Goal: Use online tool/utility: Use online tool/utility

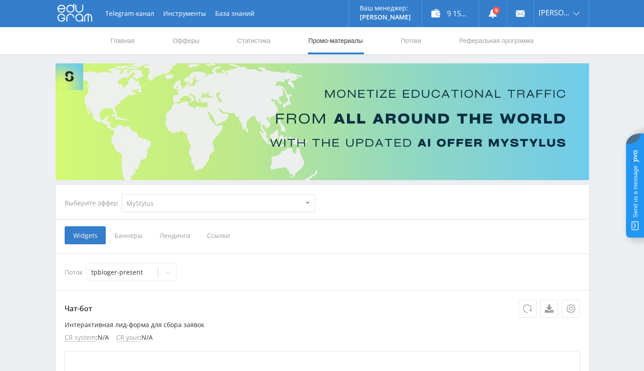
click at [210, 239] on span "Ссылки" at bounding box center [218, 235] width 40 height 18
click at [0, 0] on input "Ссылки" at bounding box center [0, 0] width 0 height 0
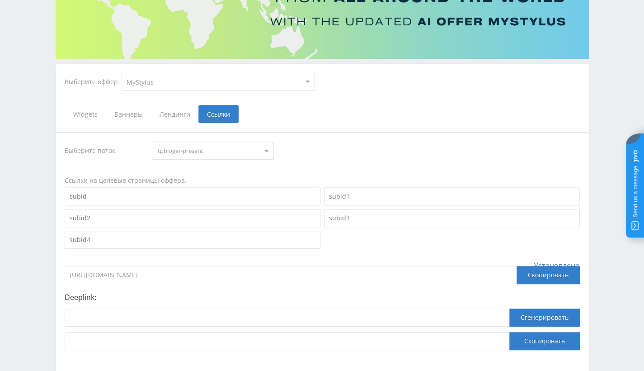
scroll to position [136, 0]
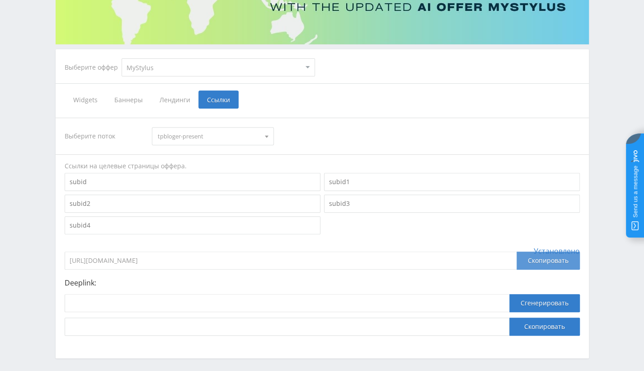
click at [558, 261] on div "Скопировать" at bounding box center [547, 260] width 63 height 18
click at [237, 264] on input "[URL][DOMAIN_NAME]" at bounding box center [291, 260] width 452 height 18
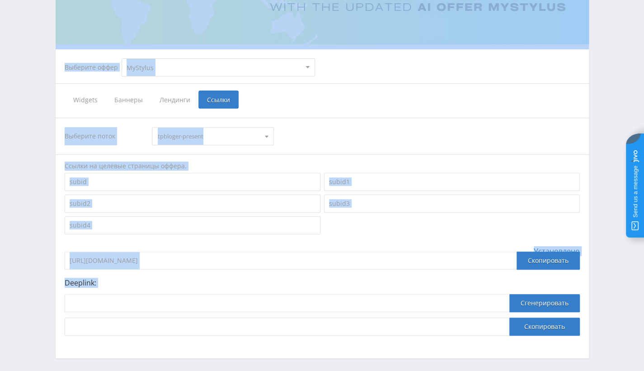
click at [237, 262] on input "[URL][DOMAIN_NAME]" at bounding box center [291, 260] width 452 height 18
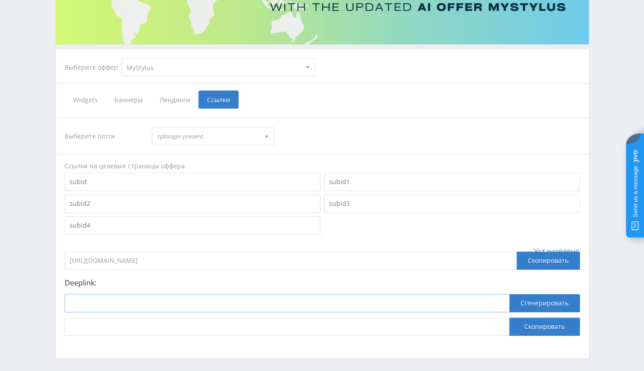
click at [222, 301] on input at bounding box center [287, 303] width 445 height 18
paste input "[URL][DOMAIN_NAME]"
click at [132, 303] on input "[URL][DOMAIN_NAME]" at bounding box center [287, 303] width 445 height 18
paste input "[DOMAIN_NAME][URL]"
type input "[URL][DOMAIN_NAME]"
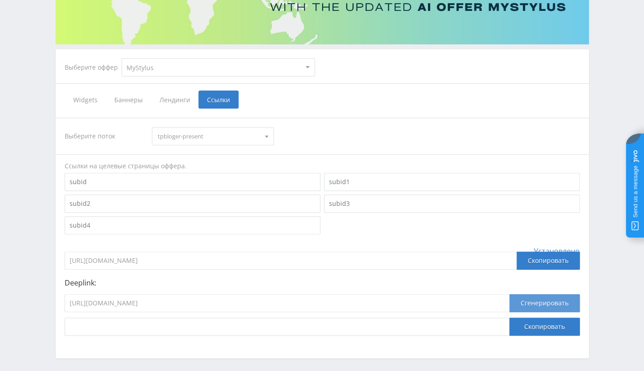
click at [539, 306] on button "Сгенерировать" at bounding box center [544, 303] width 70 height 18
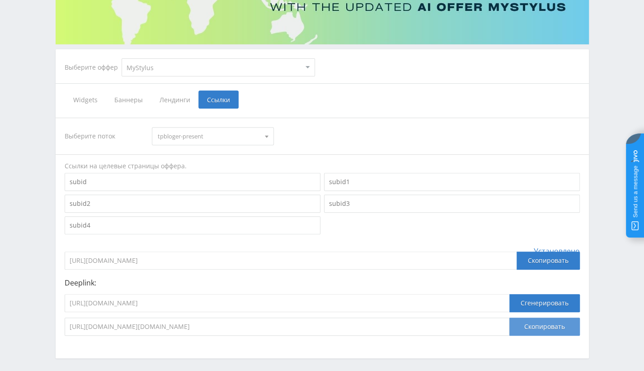
click at [538, 324] on button "Скопировать" at bounding box center [544, 326] width 70 height 18
click at [524, 331] on button "Скопировать" at bounding box center [544, 326] width 70 height 18
